Goal: Information Seeking & Learning: Learn about a topic

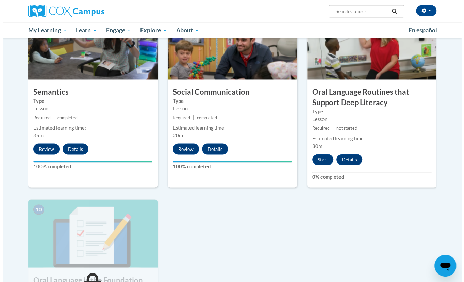
scroll to position [542, 0]
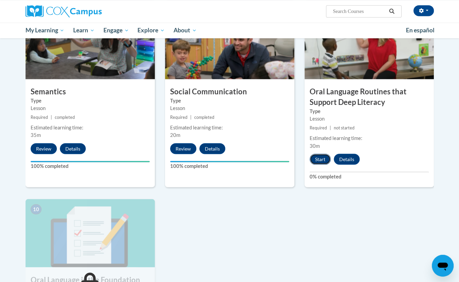
click at [314, 160] on button "Start" at bounding box center [319, 158] width 21 height 11
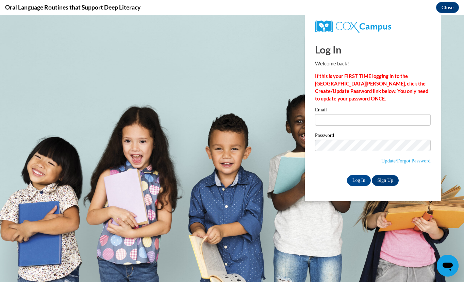
scroll to position [0, 0]
type input "vandykealise@aasd.k12.wi.us"
click at [358, 181] on input "Log In" at bounding box center [359, 180] width 24 height 11
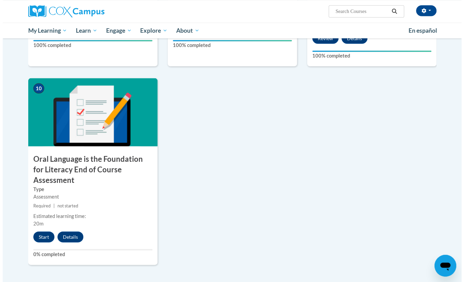
scroll to position [663, 0]
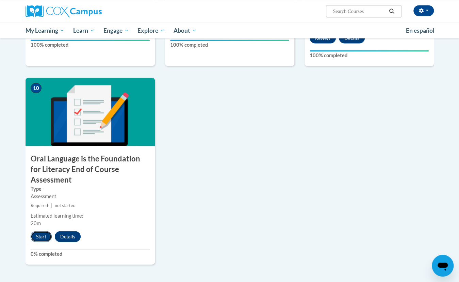
click at [39, 231] on button "Start" at bounding box center [41, 236] width 21 height 11
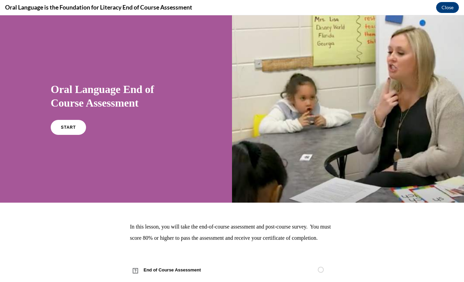
scroll to position [27, 0]
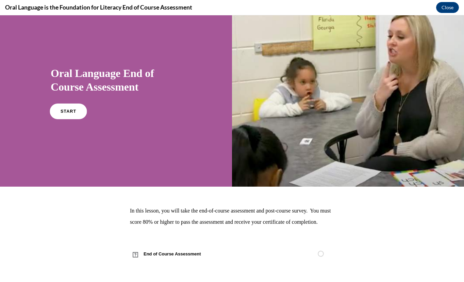
click at [63, 103] on link "START" at bounding box center [68, 111] width 37 height 16
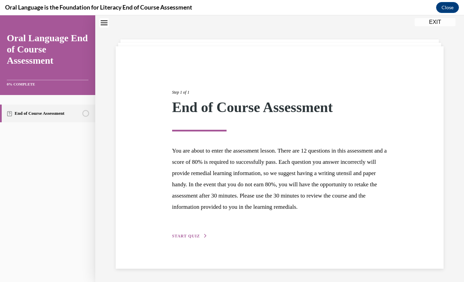
scroll to position [31, 0]
click at [186, 235] on span "START QUIZ" at bounding box center [186, 235] width 28 height 5
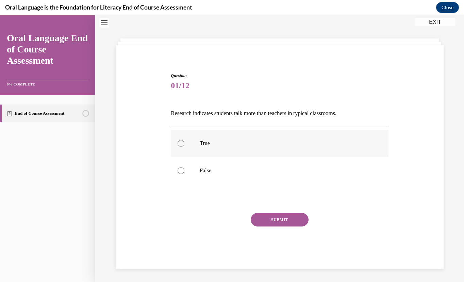
click at [189, 147] on label "True" at bounding box center [279, 143] width 217 height 27
click at [184, 147] on input "True" at bounding box center [180, 143] width 7 height 7
radio input "true"
click at [271, 217] on button "SUBMIT" at bounding box center [280, 219] width 58 height 14
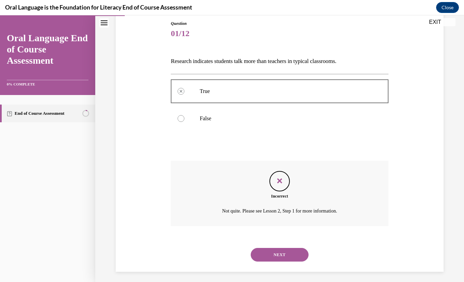
scroll to position [77, 0]
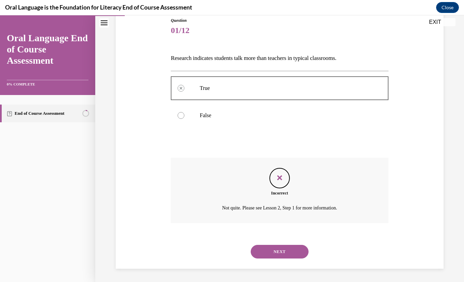
click at [258, 250] on button "NEXT" at bounding box center [280, 251] width 58 height 14
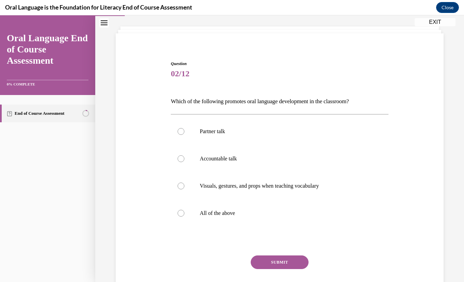
scroll to position [35, 0]
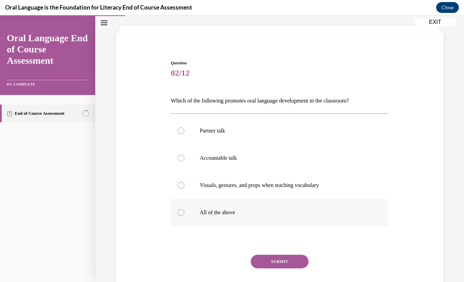
click at [210, 207] on label "All of the above" at bounding box center [279, 212] width 217 height 27
click at [184, 209] on input "All of the above" at bounding box center [180, 212] width 7 height 7
radio input "true"
click at [266, 261] on button "SUBMIT" at bounding box center [280, 261] width 58 height 14
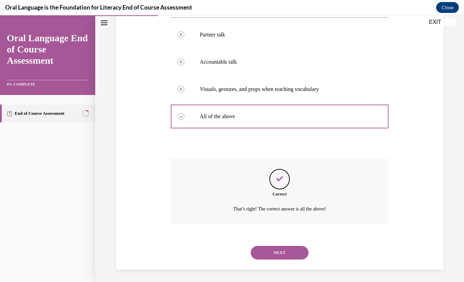
scroll to position [132, 0]
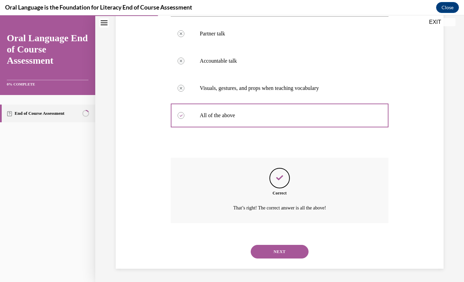
click at [266, 253] on button "NEXT" at bounding box center [280, 251] width 58 height 14
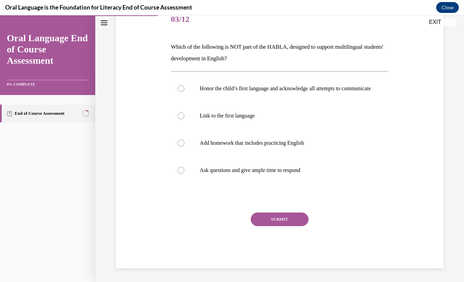
scroll to position [76, 0]
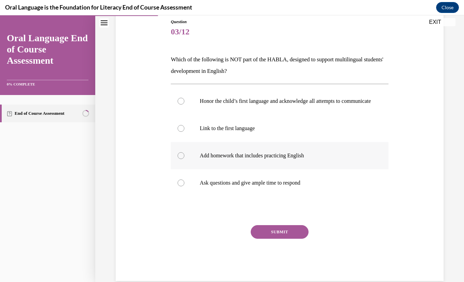
click at [218, 166] on label "Add homework that includes practicing English" at bounding box center [279, 155] width 217 height 27
click at [184, 159] on input "Add homework that includes practicing English" at bounding box center [180, 155] width 7 height 7
radio input "true"
click at [270, 238] on button "SUBMIT" at bounding box center [280, 232] width 58 height 14
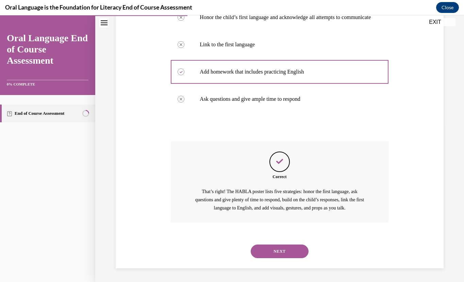
scroll to position [166, 0]
drag, startPoint x: 264, startPoint y: 229, endPoint x: 264, endPoint y: 253, distance: 23.1
click at [264, 253] on button "NEXT" at bounding box center [280, 251] width 58 height 14
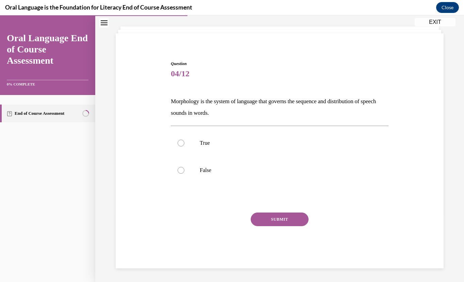
scroll to position [34, 0]
click at [204, 151] on label "True" at bounding box center [279, 143] width 217 height 27
click at [184, 147] on input "True" at bounding box center [180, 143] width 7 height 7
radio input "true"
click at [260, 218] on button "SUBMIT" at bounding box center [280, 219] width 58 height 14
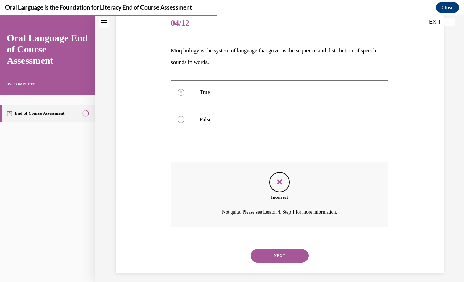
scroll to position [89, 0]
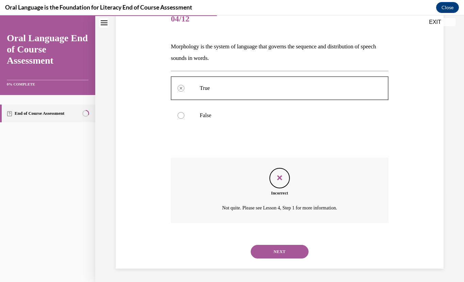
click at [260, 249] on button "NEXT" at bounding box center [280, 251] width 58 height 14
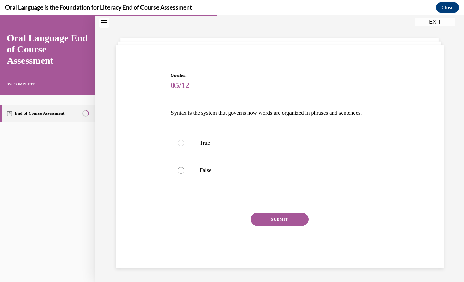
scroll to position [22, 0]
click at [195, 146] on label "True" at bounding box center [279, 143] width 217 height 27
click at [184, 146] on input "True" at bounding box center [180, 143] width 7 height 7
radio input "true"
click at [272, 221] on button "SUBMIT" at bounding box center [280, 219] width 58 height 14
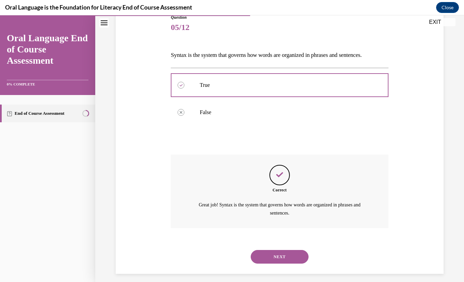
scroll to position [85, 0]
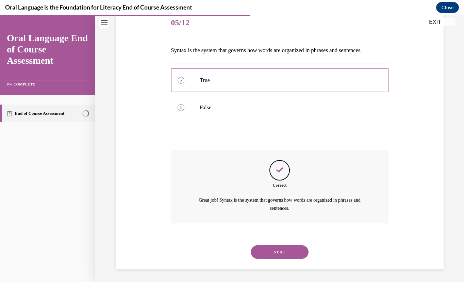
click at [269, 250] on button "NEXT" at bounding box center [280, 252] width 58 height 14
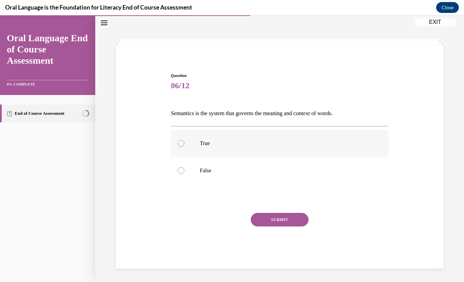
click at [231, 134] on label "True" at bounding box center [279, 143] width 217 height 27
click at [184, 140] on input "True" at bounding box center [180, 143] width 7 height 7
radio input "true"
click at [280, 219] on button "SUBMIT" at bounding box center [280, 219] width 58 height 14
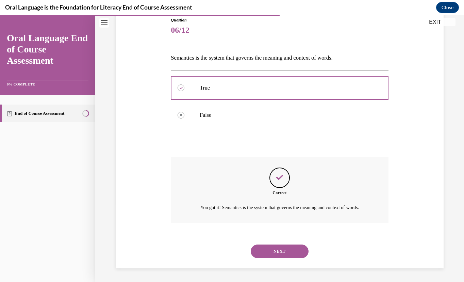
scroll to position [85, 0]
click at [260, 250] on button "NEXT" at bounding box center [280, 251] width 58 height 14
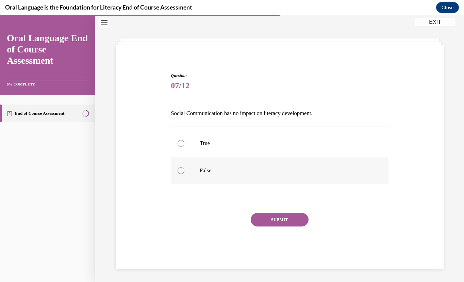
click at [186, 178] on label "False" at bounding box center [279, 170] width 217 height 27
click at [184, 174] on input "False" at bounding box center [180, 170] width 7 height 7
radio input "true"
click at [257, 219] on button "SUBMIT" at bounding box center [280, 219] width 58 height 14
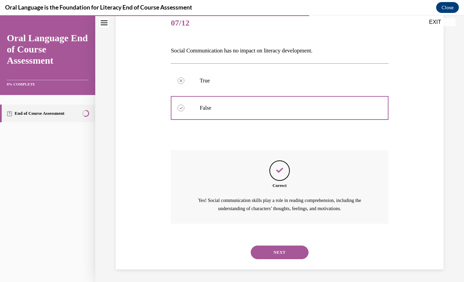
scroll to position [85, 0]
click at [260, 251] on button "NEXT" at bounding box center [280, 252] width 58 height 14
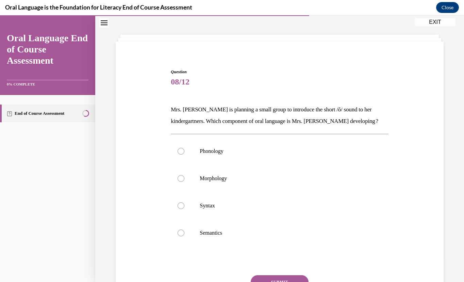
scroll to position [27, 0]
click at [206, 146] on label "Phonology" at bounding box center [279, 150] width 217 height 27
click at [184, 147] on input "Phonology" at bounding box center [180, 150] width 7 height 7
radio input "true"
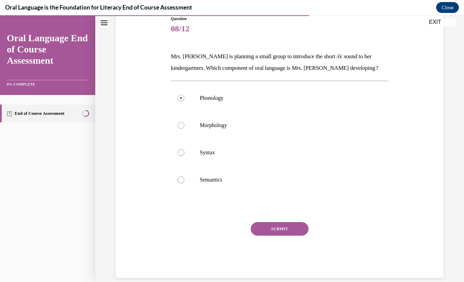
scroll to position [80, 0]
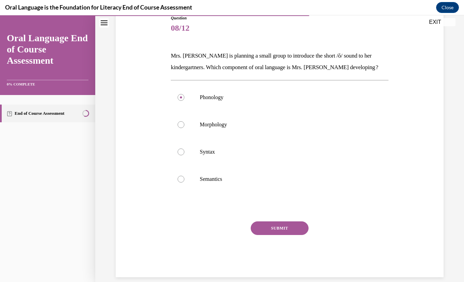
click at [290, 227] on button "SUBMIT" at bounding box center [280, 228] width 58 height 14
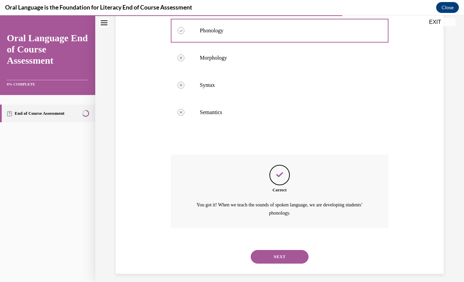
scroll to position [151, 0]
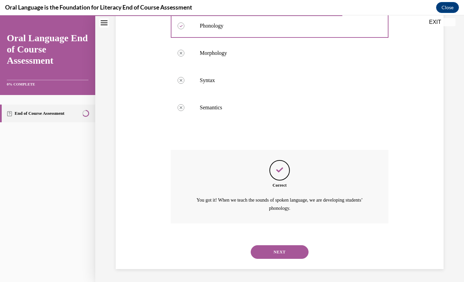
click at [284, 251] on button "NEXT" at bounding box center [280, 252] width 58 height 14
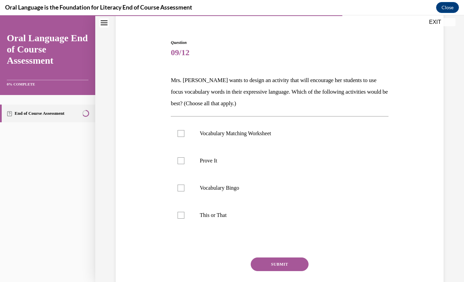
scroll to position [56, 0]
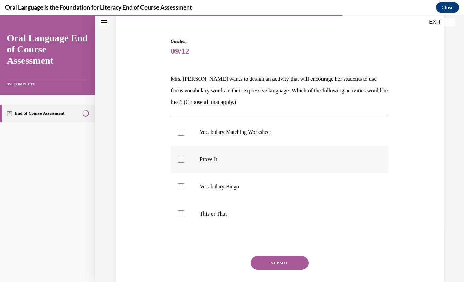
click at [186, 162] on label "Prove It" at bounding box center [279, 159] width 217 height 27
click at [184, 162] on input "Prove It" at bounding box center [180, 159] width 7 height 7
checkbox input "true"
click at [187, 210] on label "This or That" at bounding box center [279, 213] width 217 height 27
click at [184, 210] on input "This or That" at bounding box center [180, 213] width 7 height 7
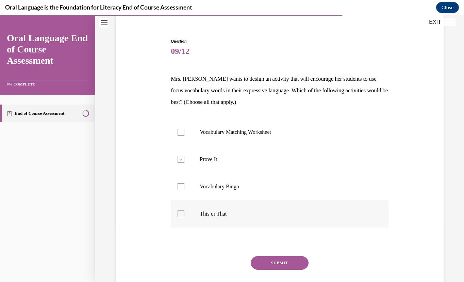
checkbox input "true"
click at [275, 260] on button "SUBMIT" at bounding box center [280, 263] width 58 height 14
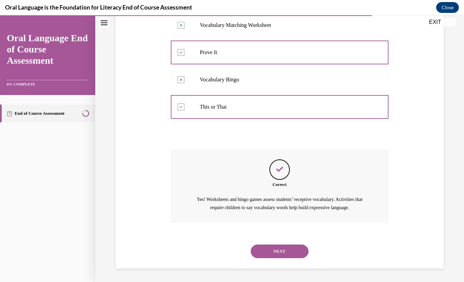
scroll to position [171, 0]
click at [290, 250] on button "NEXT" at bounding box center [280, 251] width 58 height 14
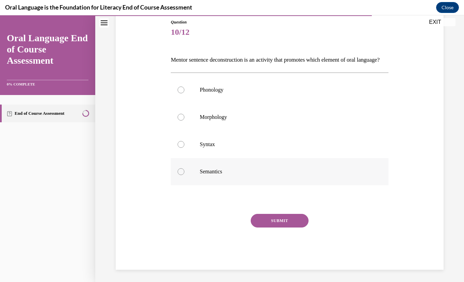
click at [224, 175] on p "Semantics" at bounding box center [285, 171] width 171 height 7
click at [184, 175] on input "Semantics" at bounding box center [180, 171] width 7 height 7
radio input "true"
click at [261, 227] on button "SUBMIT" at bounding box center [280, 221] width 58 height 14
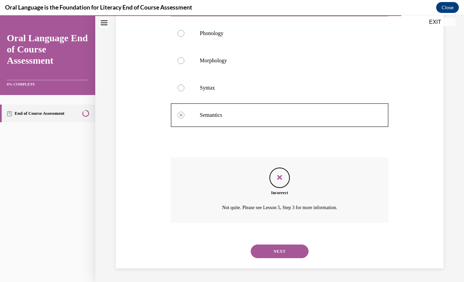
scroll to position [143, 0]
click at [280, 251] on button "NEXT" at bounding box center [280, 251] width 58 height 14
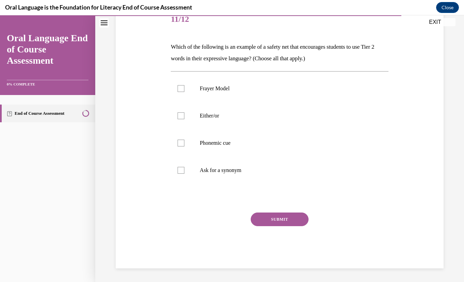
scroll to position [75, 0]
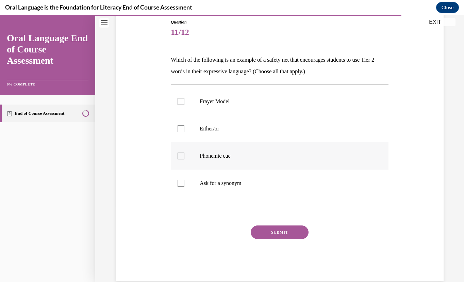
click at [214, 155] on p "Phonemic cue" at bounding box center [285, 155] width 171 height 7
click at [184, 155] on input "Phonemic cue" at bounding box center [180, 155] width 7 height 7
checkbox input "true"
click at [185, 100] on label "Frayer Model" at bounding box center [279, 101] width 217 height 27
click at [184, 100] on input "Frayer Model" at bounding box center [180, 101] width 7 height 7
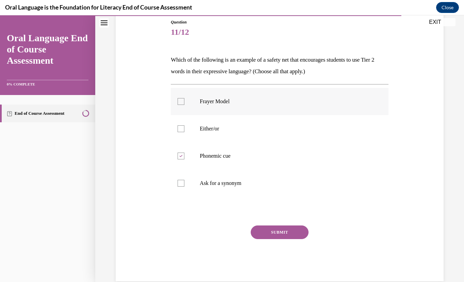
checkbox input "true"
click at [216, 137] on label "Either/or" at bounding box center [279, 128] width 217 height 27
click at [184, 132] on input "Either/or" at bounding box center [180, 128] width 7 height 7
checkbox input "true"
click at [209, 155] on p "Phonemic cue" at bounding box center [285, 155] width 171 height 7
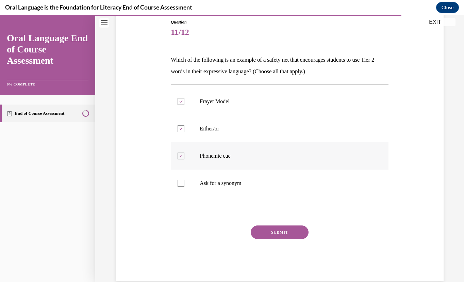
click at [184, 155] on input "Phonemic cue" at bounding box center [180, 155] width 7 height 7
checkbox input "false"
click at [262, 234] on button "SUBMIT" at bounding box center [280, 232] width 58 height 14
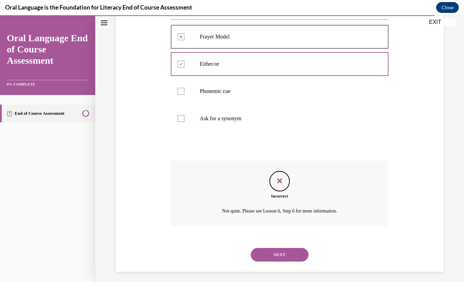
scroll to position [143, 0]
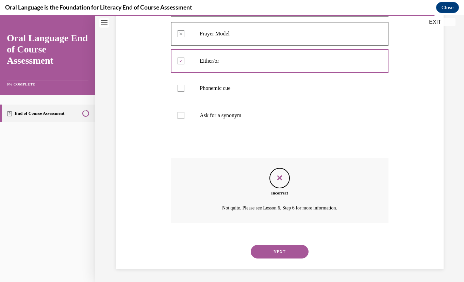
click at [268, 253] on button "NEXT" at bounding box center [280, 251] width 58 height 14
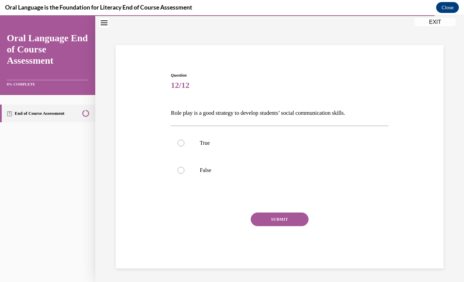
scroll to position [22, 0]
click at [194, 143] on label "True" at bounding box center [279, 143] width 217 height 27
click at [184, 143] on input "True" at bounding box center [180, 143] width 7 height 7
radio input "true"
click at [257, 216] on button "SUBMIT" at bounding box center [280, 219] width 58 height 14
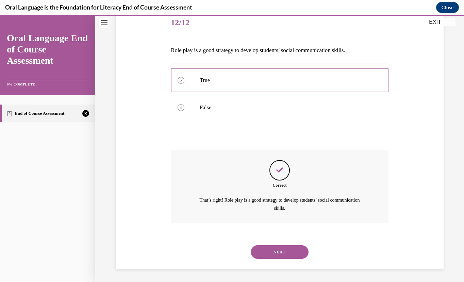
scroll to position [85, 0]
click at [257, 216] on div "Correct That’s right! Role play is a good strategy to develop students’ social …" at bounding box center [279, 186] width 217 height 73
click at [269, 252] on button "NEXT" at bounding box center [280, 252] width 58 height 14
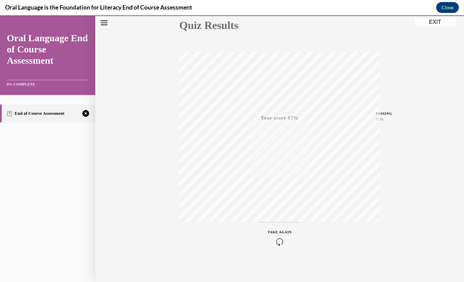
scroll to position [82, 0]
click at [275, 238] on icon "button" at bounding box center [280, 240] width 24 height 7
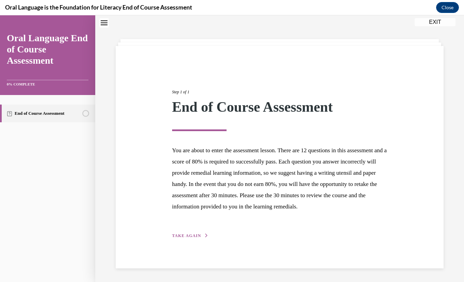
click at [184, 238] on span "TAKE AGAIN" at bounding box center [186, 235] width 29 height 5
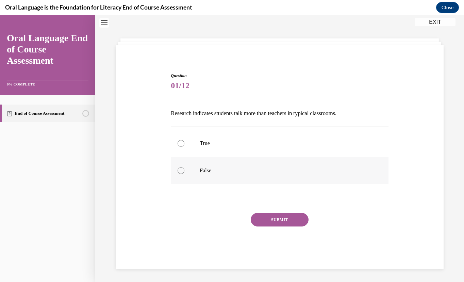
click at [211, 162] on label "False" at bounding box center [279, 170] width 217 height 27
click at [184, 167] on input "False" at bounding box center [180, 170] width 7 height 7
radio input "true"
click at [266, 222] on button "SUBMIT" at bounding box center [280, 219] width 58 height 14
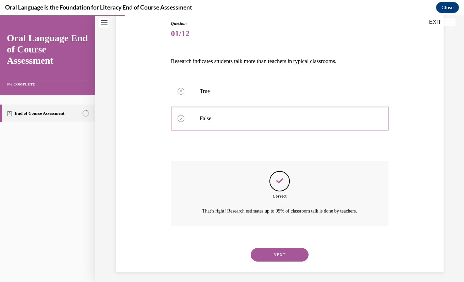
scroll to position [77, 0]
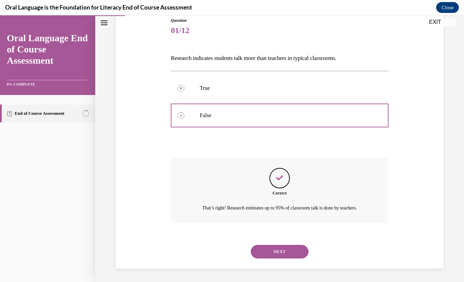
click at [273, 252] on button "NEXT" at bounding box center [280, 251] width 58 height 14
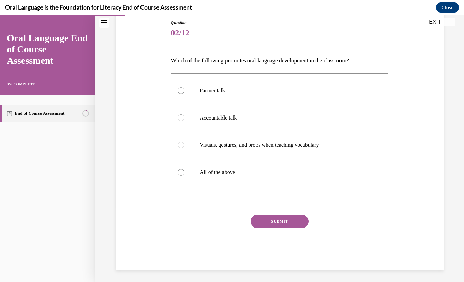
scroll to position [75, 0]
click at [210, 183] on label "All of the above" at bounding box center [279, 171] width 217 height 27
click at [184, 175] on input "All of the above" at bounding box center [180, 172] width 7 height 7
radio input "true"
click at [272, 224] on button "SUBMIT" at bounding box center [280, 221] width 58 height 14
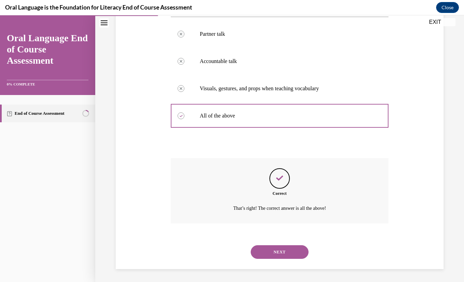
scroll to position [132, 0]
click at [263, 251] on button "NEXT" at bounding box center [280, 251] width 58 height 14
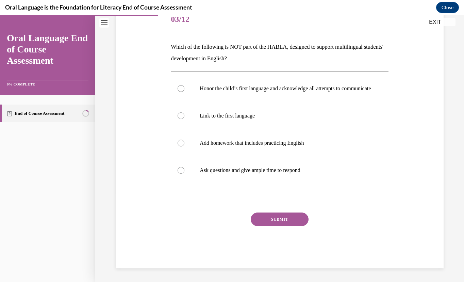
scroll to position [76, 0]
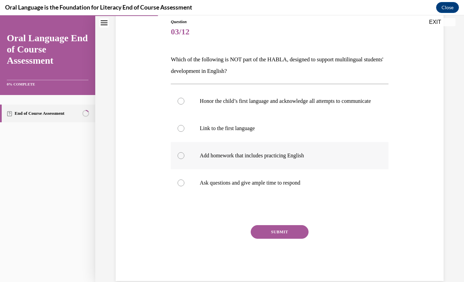
click at [262, 159] on p "Add homework that includes practicing English" at bounding box center [285, 155] width 171 height 7
click at [184, 159] on input "Add homework that includes practicing English" at bounding box center [180, 155] width 7 height 7
radio input "true"
click at [268, 236] on button "SUBMIT" at bounding box center [280, 232] width 58 height 14
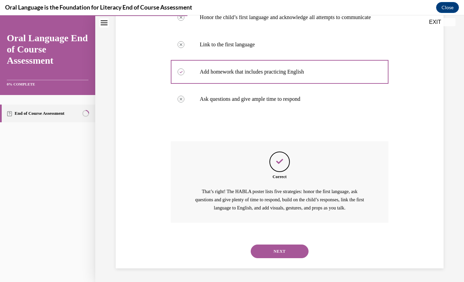
click at [272, 253] on button "NEXT" at bounding box center [280, 251] width 58 height 14
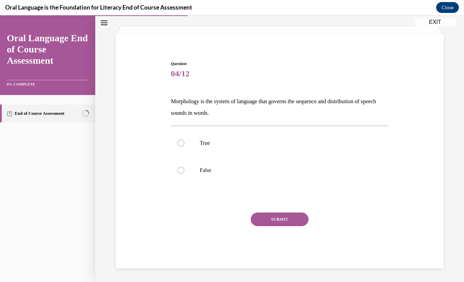
scroll to position [34, 0]
click at [203, 169] on p "False" at bounding box center [285, 170] width 171 height 7
click at [184, 169] on input "False" at bounding box center [180, 170] width 7 height 7
radio input "true"
click at [262, 222] on button "SUBMIT" at bounding box center [280, 219] width 58 height 14
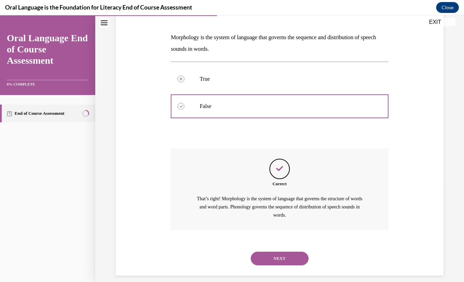
scroll to position [105, 0]
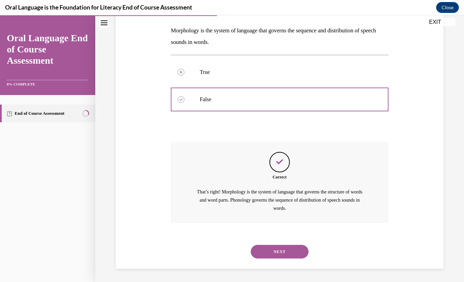
click at [274, 251] on button "NEXT" at bounding box center [280, 251] width 58 height 14
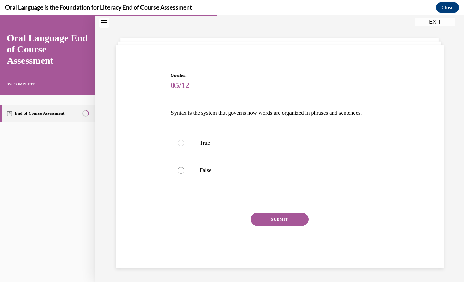
scroll to position [22, 0]
click at [229, 140] on p "True" at bounding box center [285, 143] width 171 height 7
click at [184, 140] on input "True" at bounding box center [180, 143] width 7 height 7
radio input "true"
click at [264, 217] on button "SUBMIT" at bounding box center [280, 219] width 58 height 14
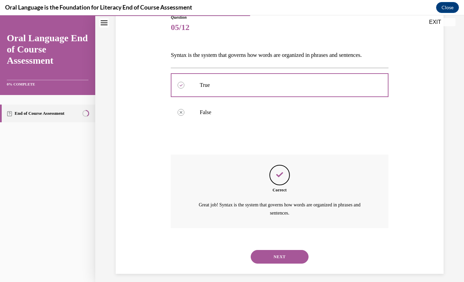
scroll to position [85, 0]
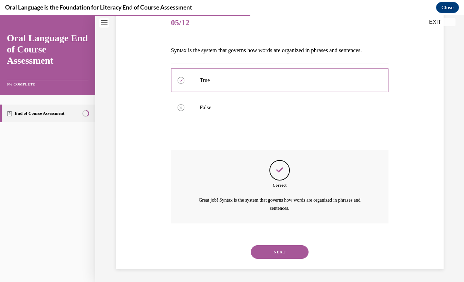
click at [264, 250] on button "NEXT" at bounding box center [280, 252] width 58 height 14
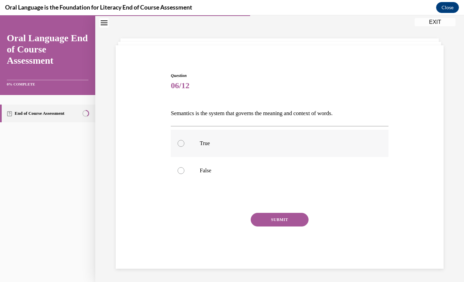
click at [260, 145] on p "True" at bounding box center [285, 143] width 171 height 7
click at [184, 145] on input "True" at bounding box center [180, 143] width 7 height 7
radio input "true"
click at [272, 219] on button "SUBMIT" at bounding box center [280, 219] width 58 height 14
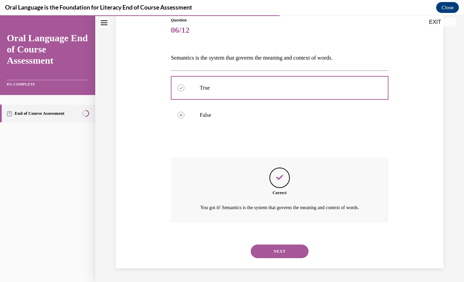
scroll to position [85, 0]
click at [263, 249] on button "NEXT" at bounding box center [280, 251] width 58 height 14
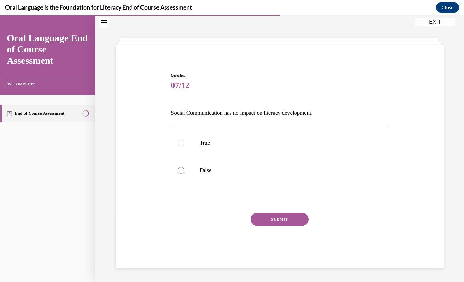
scroll to position [22, 0]
click at [259, 168] on p "False" at bounding box center [285, 170] width 171 height 7
click at [184, 168] on input "False" at bounding box center [180, 170] width 7 height 7
radio input "true"
click at [266, 221] on button "SUBMIT" at bounding box center [280, 219] width 58 height 14
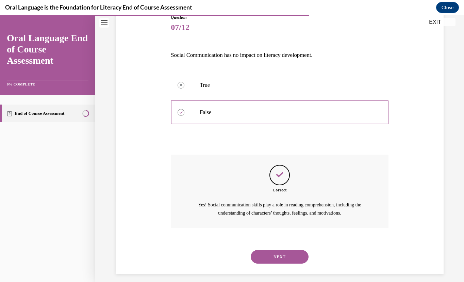
scroll to position [85, 0]
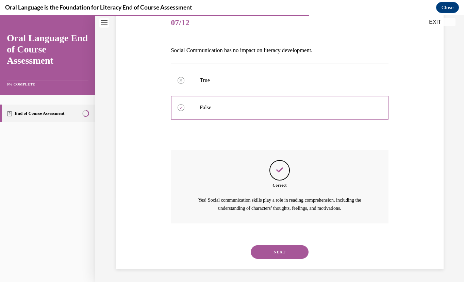
click at [277, 249] on button "NEXT" at bounding box center [280, 252] width 58 height 14
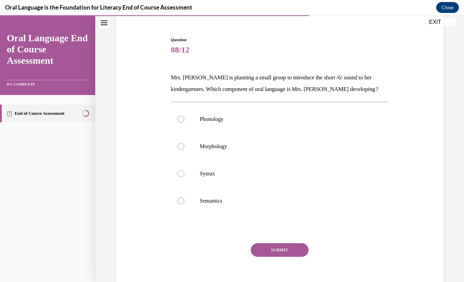
scroll to position [58, 0]
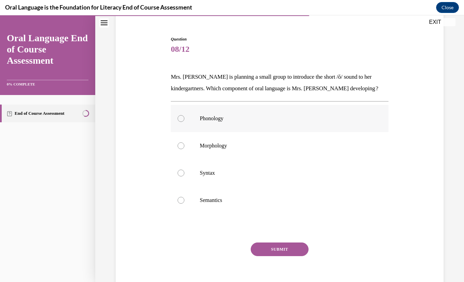
click at [261, 118] on p "Phonology" at bounding box center [285, 118] width 171 height 7
click at [184, 118] on input "Phonology" at bounding box center [180, 118] width 7 height 7
radio input "true"
click at [267, 246] on button "SUBMIT" at bounding box center [280, 249] width 58 height 14
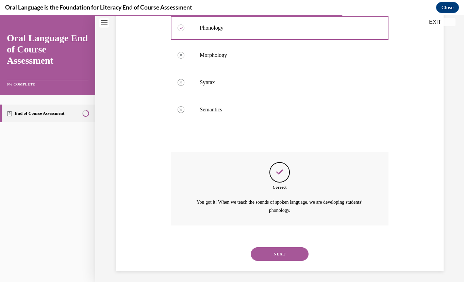
scroll to position [151, 0]
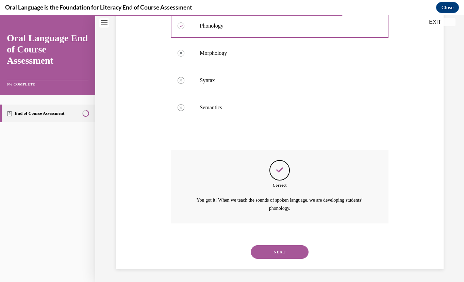
click at [266, 249] on button "NEXT" at bounding box center [280, 252] width 58 height 14
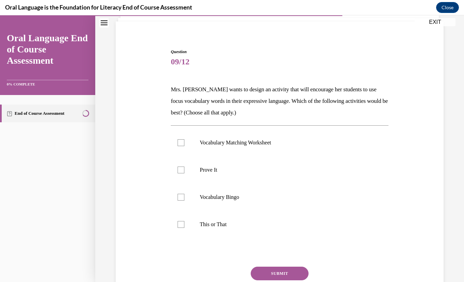
scroll to position [46, 0]
click at [265, 163] on label "Prove It" at bounding box center [279, 169] width 217 height 27
click at [184, 166] on input "Prove It" at bounding box center [180, 169] width 7 height 7
checkbox input "true"
click at [256, 222] on p "This or That" at bounding box center [285, 223] width 171 height 7
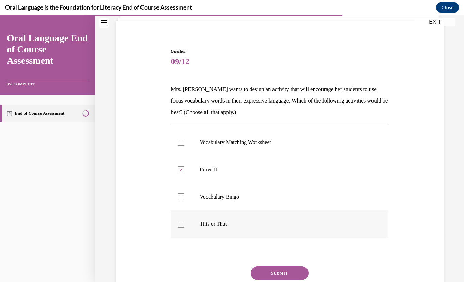
click at [184, 222] on input "This or That" at bounding box center [180, 223] width 7 height 7
checkbox input "true"
click at [262, 202] on label "Vocabulary Bingo" at bounding box center [279, 196] width 217 height 27
click at [184, 200] on input "Vocabulary Bingo" at bounding box center [180, 196] width 7 height 7
checkbox input "true"
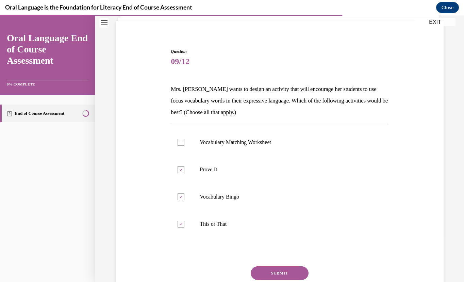
click at [270, 272] on button "SUBMIT" at bounding box center [280, 273] width 58 height 14
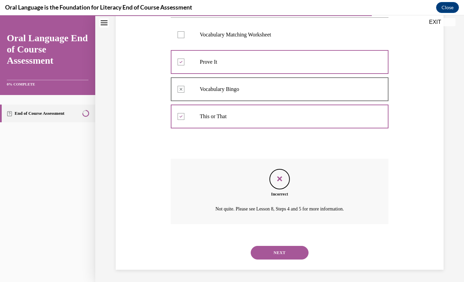
scroll to position [155, 0]
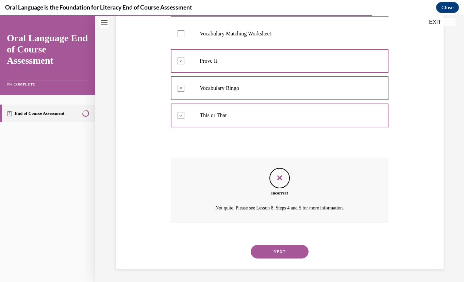
click at [277, 253] on button "NEXT" at bounding box center [280, 251] width 58 height 14
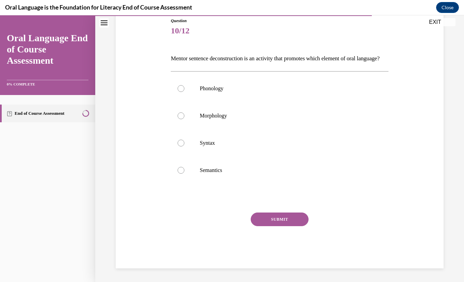
scroll to position [75, 0]
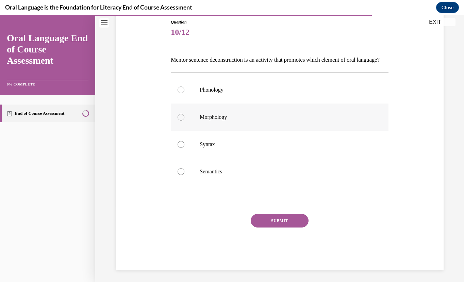
click at [216, 120] on p "Morphology" at bounding box center [285, 117] width 171 height 7
click at [184, 120] on input "Morphology" at bounding box center [180, 117] width 7 height 7
radio input "true"
click at [272, 227] on button "SUBMIT" at bounding box center [280, 221] width 58 height 14
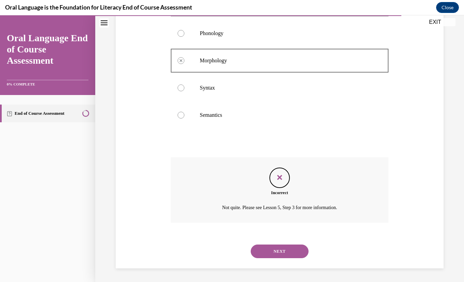
scroll to position [143, 0]
click at [273, 253] on button "NEXT" at bounding box center [280, 251] width 58 height 14
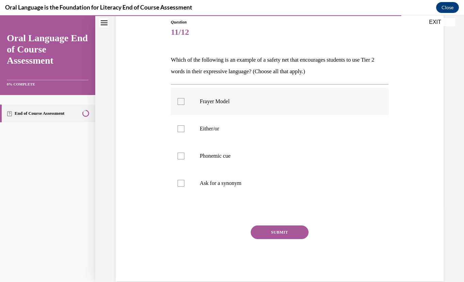
click at [180, 102] on div at bounding box center [180, 101] width 7 height 7
click at [180, 102] on input "Frayer Model" at bounding box center [180, 101] width 7 height 7
checkbox input "true"
click at [182, 133] on label "Either/or" at bounding box center [279, 128] width 217 height 27
click at [182, 132] on input "Either/or" at bounding box center [180, 128] width 7 height 7
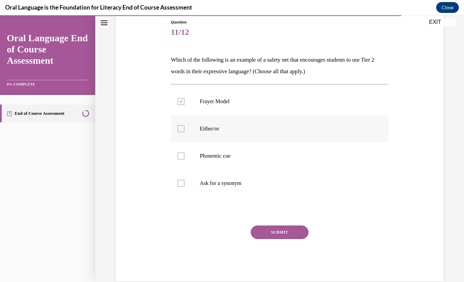
checkbox input "true"
click at [180, 102] on icon at bounding box center [181, 101] width 3 height 2
click at [180, 102] on input "Frayer Model" at bounding box center [180, 101] width 7 height 7
checkbox input "false"
click at [181, 158] on div at bounding box center [180, 155] width 7 height 7
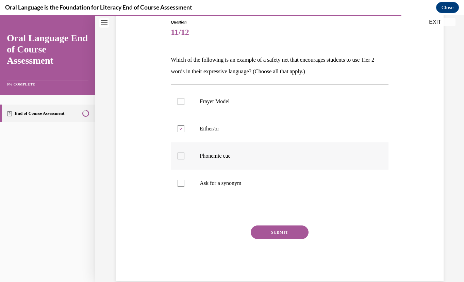
click at [181, 158] on input "Phonemic cue" at bounding box center [180, 155] width 7 height 7
checkbox input "true"
click at [182, 187] on label "Ask for a synonym" at bounding box center [279, 182] width 217 height 27
click at [182, 186] on input "Ask for a synonym" at bounding box center [180, 183] width 7 height 7
checkbox input "true"
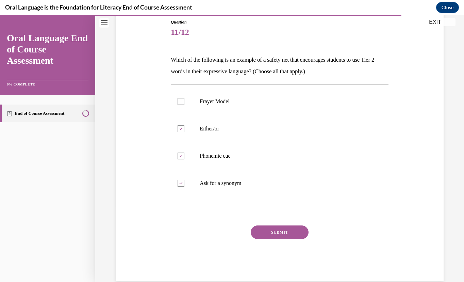
click at [269, 233] on button "SUBMIT" at bounding box center [280, 232] width 58 height 14
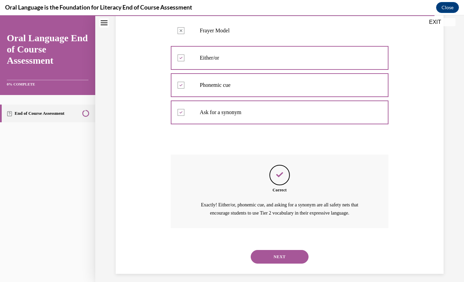
scroll to position [151, 0]
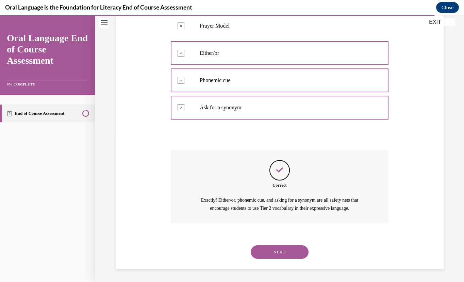
click at [280, 252] on button "NEXT" at bounding box center [280, 252] width 58 height 14
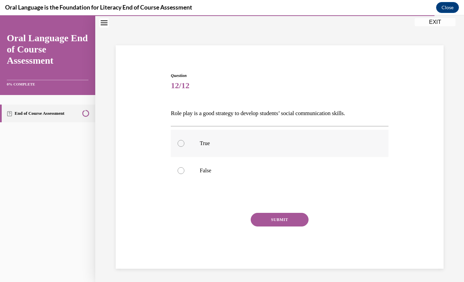
click at [226, 149] on label "True" at bounding box center [279, 143] width 217 height 27
click at [184, 147] on input "True" at bounding box center [180, 143] width 7 height 7
radio input "true"
click at [279, 218] on button "SUBMIT" at bounding box center [280, 219] width 58 height 14
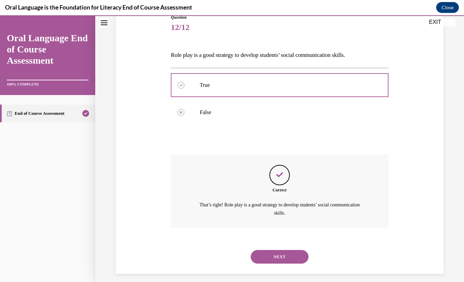
scroll to position [85, 0]
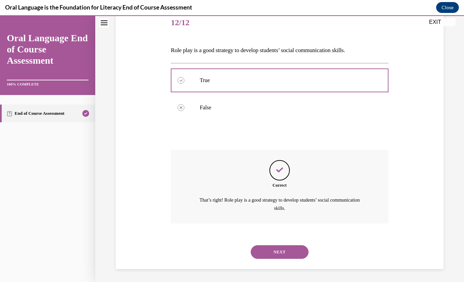
click at [276, 251] on button "NEXT" at bounding box center [280, 252] width 58 height 14
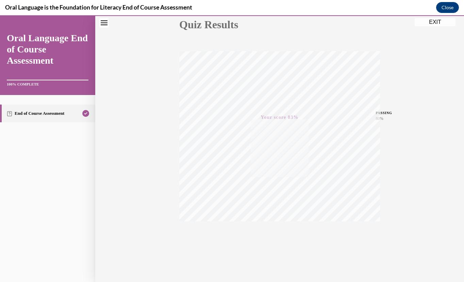
scroll to position [82, 0]
click at [430, 21] on button "EXIT" at bounding box center [434, 22] width 41 height 8
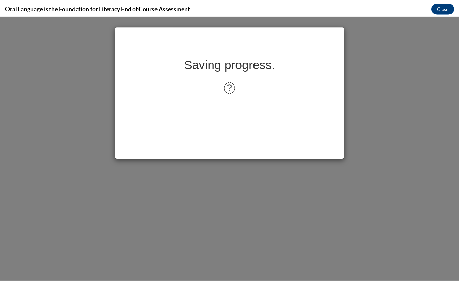
scroll to position [0, 0]
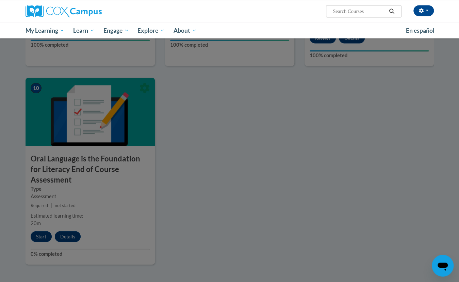
click at [264, 170] on div at bounding box center [229, 141] width 459 height 282
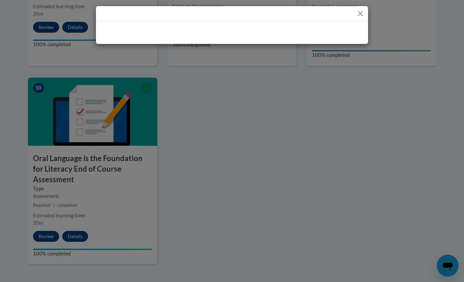
click at [214, 137] on div at bounding box center [232, 141] width 464 height 282
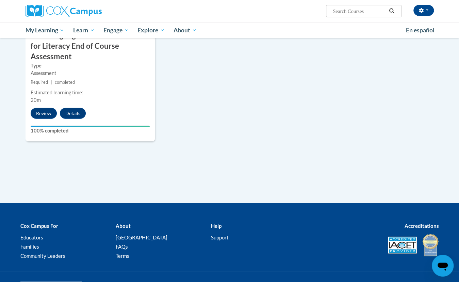
scroll to position [808, 0]
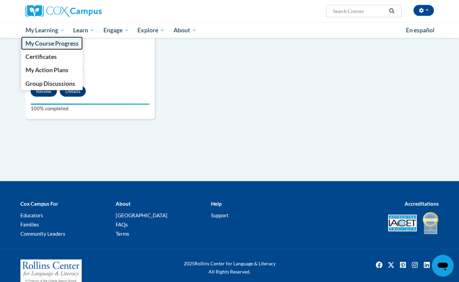
click at [59, 44] on span "My Course Progress" at bounding box center [51, 43] width 53 height 7
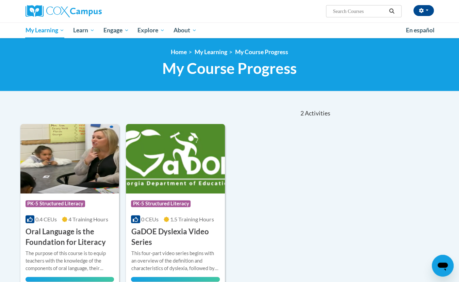
click at [283, 197] on div "Course Category: PK-5 Structured Literacy 0.4 CEUs 4 Training Hours COURSE Oral…" at bounding box center [175, 206] width 311 height 165
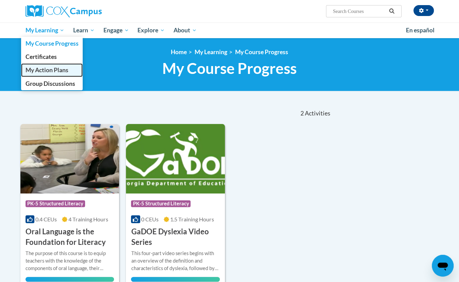
click at [47, 69] on span "My Action Plans" at bounding box center [46, 69] width 43 height 7
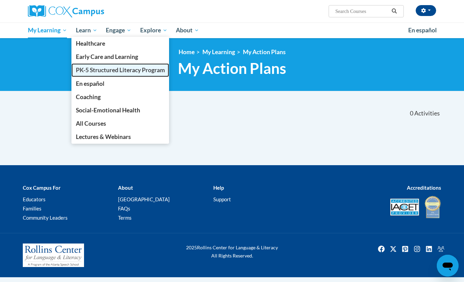
click at [102, 70] on span "PK-5 Structured Literacy Program" at bounding box center [120, 69] width 89 height 7
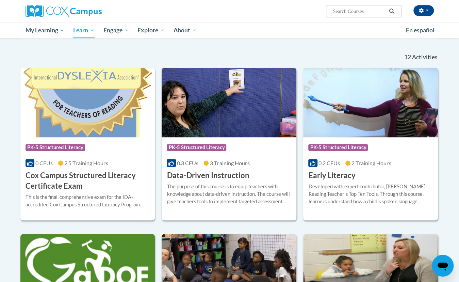
scroll to position [187, 0]
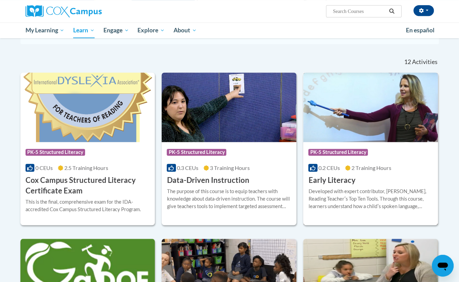
click at [389, 173] on div "Course Category: PK-5 Structured Literacy 0.2 CEUs 2 Training Hours COURSE Earl…" at bounding box center [370, 164] width 135 height 44
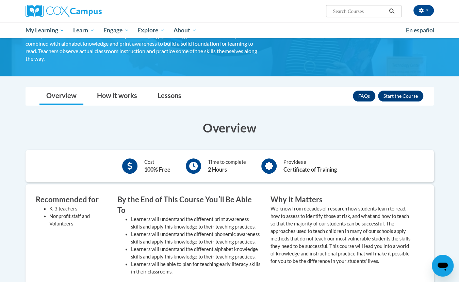
scroll to position [60, 0]
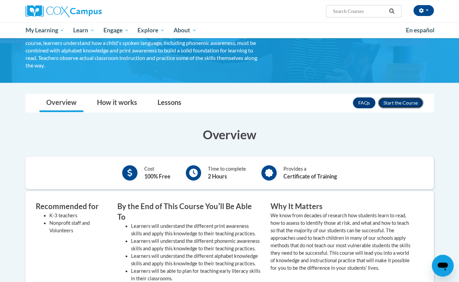
click at [398, 102] on button "Enroll" at bounding box center [400, 102] width 45 height 11
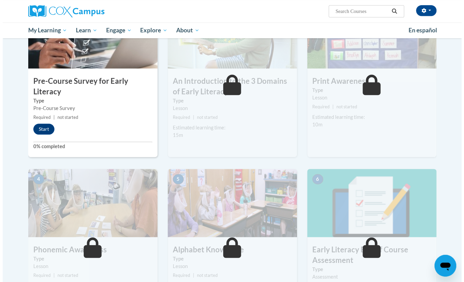
scroll to position [175, 0]
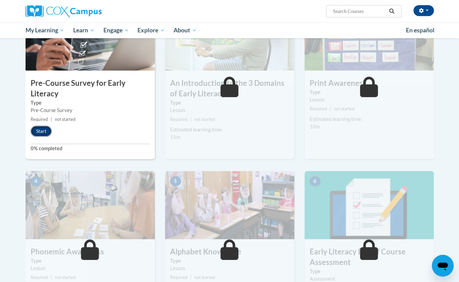
click at [38, 130] on button "Start" at bounding box center [41, 130] width 21 height 11
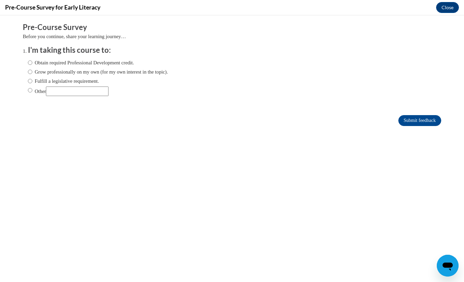
scroll to position [0, 0]
click at [73, 80] on label "Fulfill a legislative requirement." at bounding box center [63, 80] width 71 height 7
click at [32, 80] on input "Fulfill a legislative requirement." at bounding box center [30, 80] width 4 height 7
radio input "true"
click at [398, 118] on input "Submit feedback" at bounding box center [419, 120] width 43 height 11
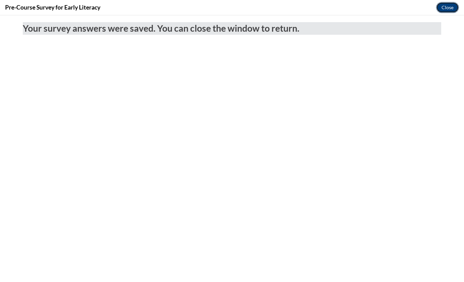
click at [445, 10] on button "Close" at bounding box center [447, 7] width 23 height 11
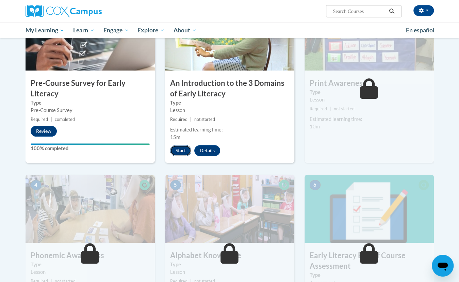
click at [179, 151] on button "Start" at bounding box center [180, 150] width 21 height 11
